Goal: Task Accomplishment & Management: Use online tool/utility

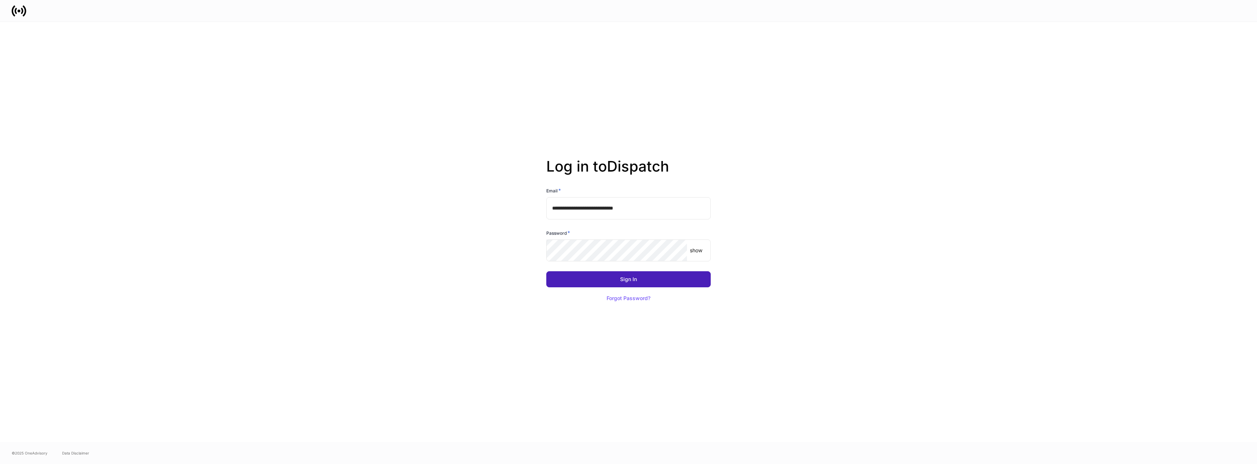
click at [643, 279] on button "Sign In" at bounding box center [628, 279] width 164 height 16
click at [616, 205] on input "**********" at bounding box center [628, 208] width 164 height 22
type input "**********"
click at [638, 280] on button "Sign In" at bounding box center [628, 279] width 164 height 16
